Goal: Information Seeking & Learning: Learn about a topic

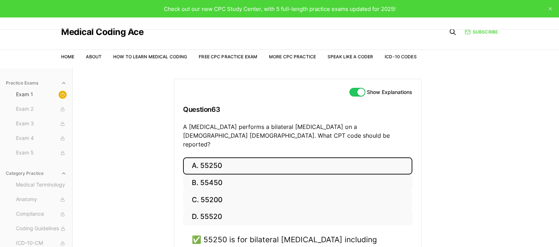
scroll to position [67, 0]
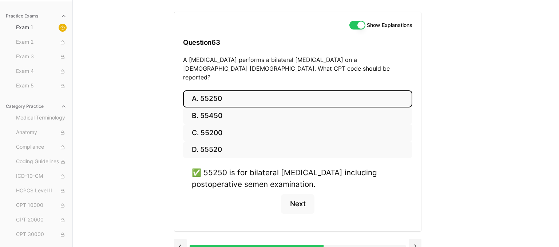
click at [465, 180] on div "Practice Exams Exam 1 Exam 2 Exam 3 Exam 4 Exam 5 Category Practice Medical Ter…" at bounding box center [279, 123] width 559 height 247
click at [304, 196] on button "Next" at bounding box center [297, 204] width 33 height 20
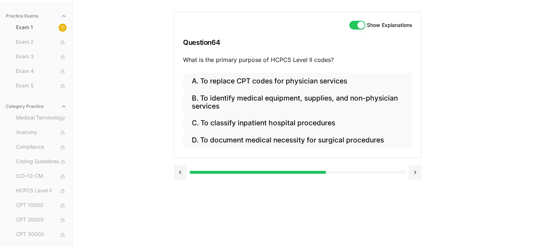
click at [506, 102] on div "Practice Exams Exam 1 Exam 2 Exam 3 Exam 4 Exam 5 Category Practice Medical Ter…" at bounding box center [279, 123] width 559 height 247
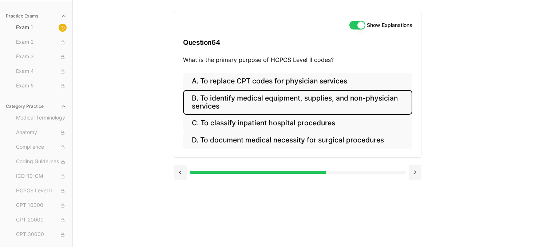
click at [209, 108] on button "B. To identify medical equipment, supplies, and non-physician services" at bounding box center [297, 102] width 229 height 25
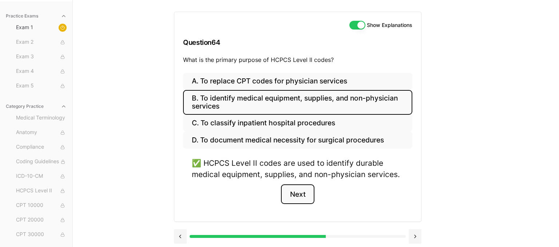
click at [300, 192] on button "Next" at bounding box center [297, 194] width 33 height 20
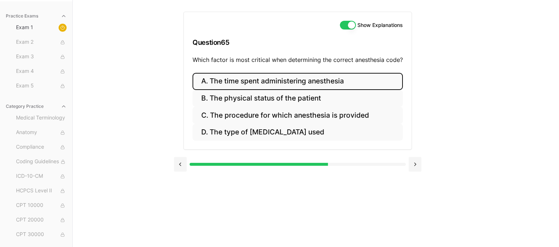
click at [302, 86] on button "A. The time spent administering anesthesia" at bounding box center [298, 81] width 210 height 17
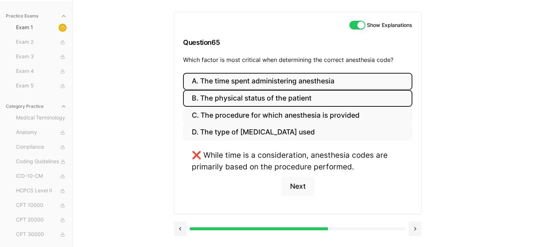
click at [286, 99] on button "B. The physical status of the patient" at bounding box center [297, 98] width 229 height 17
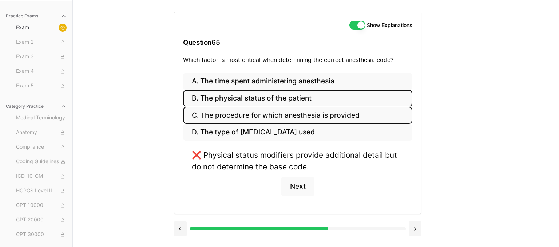
click at [289, 113] on button "C. The procedure for which anesthesia is provided" at bounding box center [297, 115] width 229 height 17
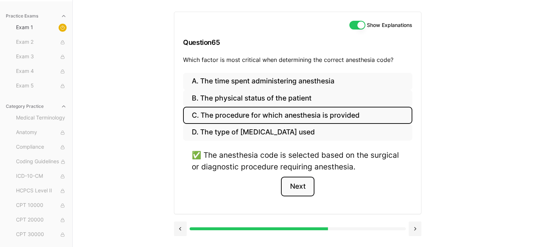
click at [297, 190] on button "Next" at bounding box center [297, 187] width 33 height 20
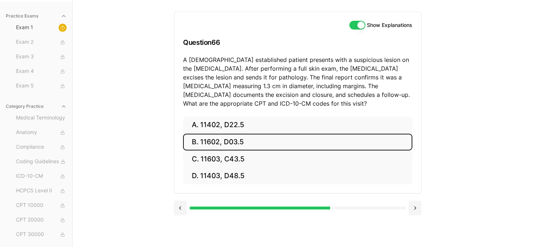
click at [271, 145] on button "B. 11602, D03.5" at bounding box center [297, 142] width 229 height 17
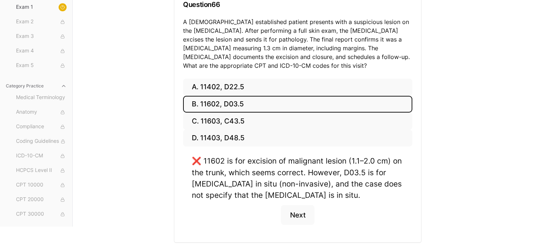
scroll to position [105, 0]
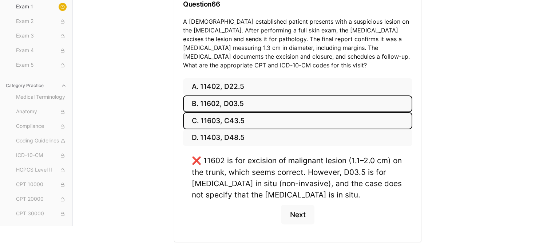
click at [253, 124] on button "C. 11603, C43.5" at bounding box center [297, 120] width 229 height 17
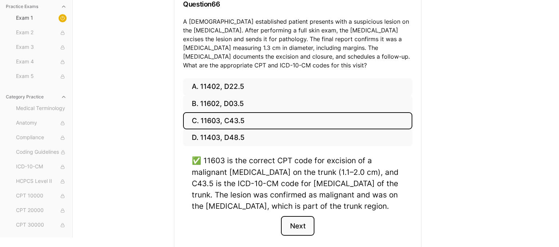
click at [296, 229] on button "Next" at bounding box center [297, 226] width 33 height 20
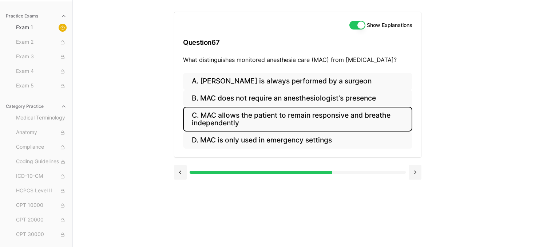
click at [348, 120] on button "C. MAC allows the patient to remain responsive and breathe independently" at bounding box center [297, 119] width 229 height 25
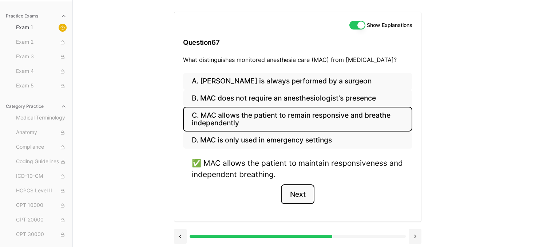
click at [302, 198] on button "Next" at bounding box center [297, 194] width 33 height 20
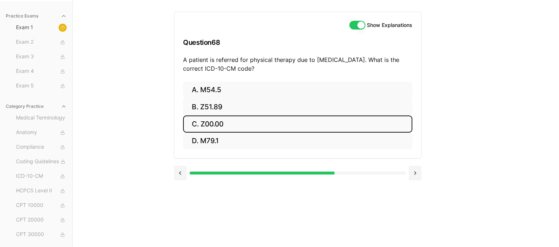
click at [276, 120] on button "C. Z00.00" at bounding box center [297, 123] width 229 height 17
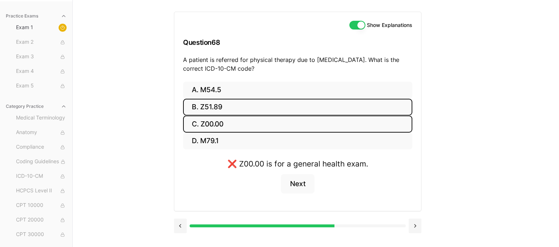
click at [204, 113] on button "B. Z51.89" at bounding box center [297, 107] width 229 height 17
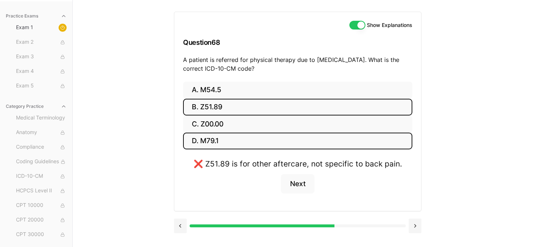
drag, startPoint x: 307, startPoint y: 148, endPoint x: 307, endPoint y: 140, distance: 8.0
click at [307, 143] on button "D. M79.1" at bounding box center [297, 141] width 229 height 17
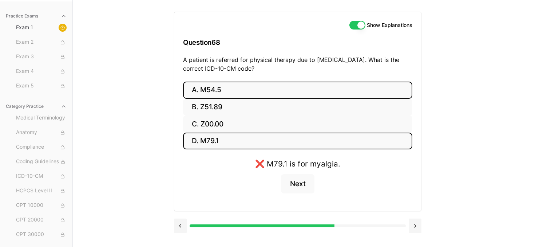
click at [304, 90] on button "A. M54.5" at bounding box center [297, 90] width 229 height 17
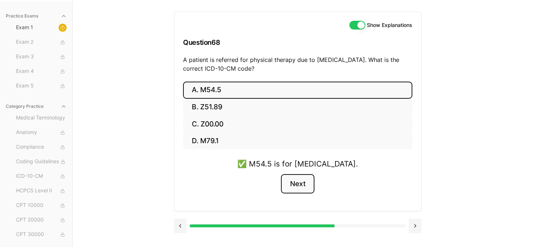
click at [293, 185] on button "Next" at bounding box center [297, 184] width 33 height 20
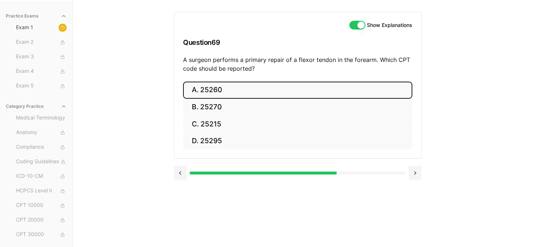
click at [212, 90] on button "A. 25260" at bounding box center [297, 90] width 229 height 17
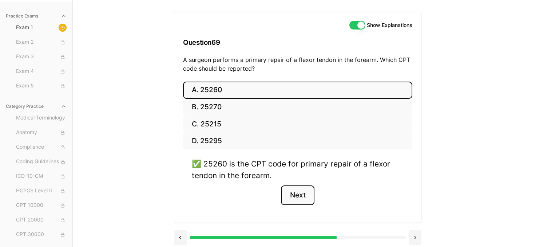
click at [301, 198] on button "Next" at bounding box center [297, 195] width 33 height 20
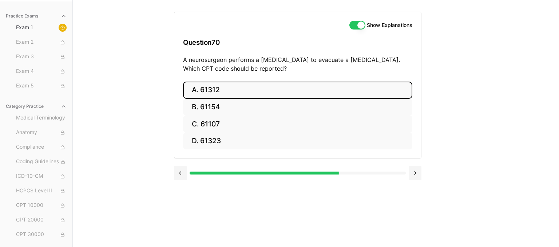
click at [205, 90] on button "A. 61312" at bounding box center [297, 90] width 229 height 17
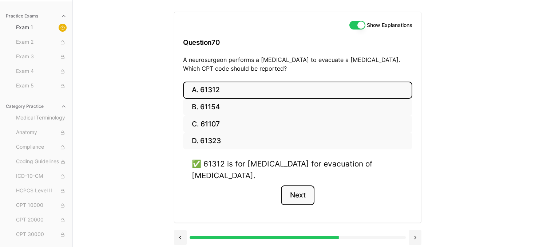
click at [287, 190] on button "Next" at bounding box center [297, 195] width 33 height 20
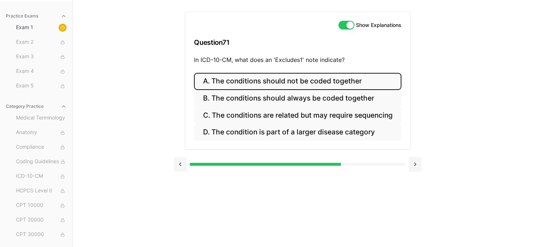
click at [288, 79] on button "A. The conditions should not be coded together" at bounding box center [297, 81] width 207 height 17
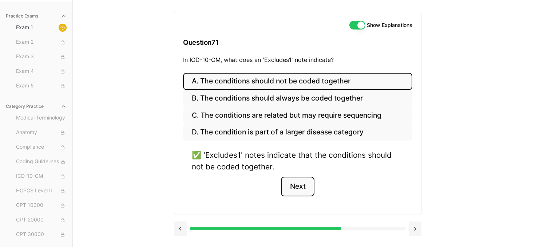
click at [304, 180] on button "Next" at bounding box center [297, 187] width 33 height 20
